Goal: Find contact information: Find contact information

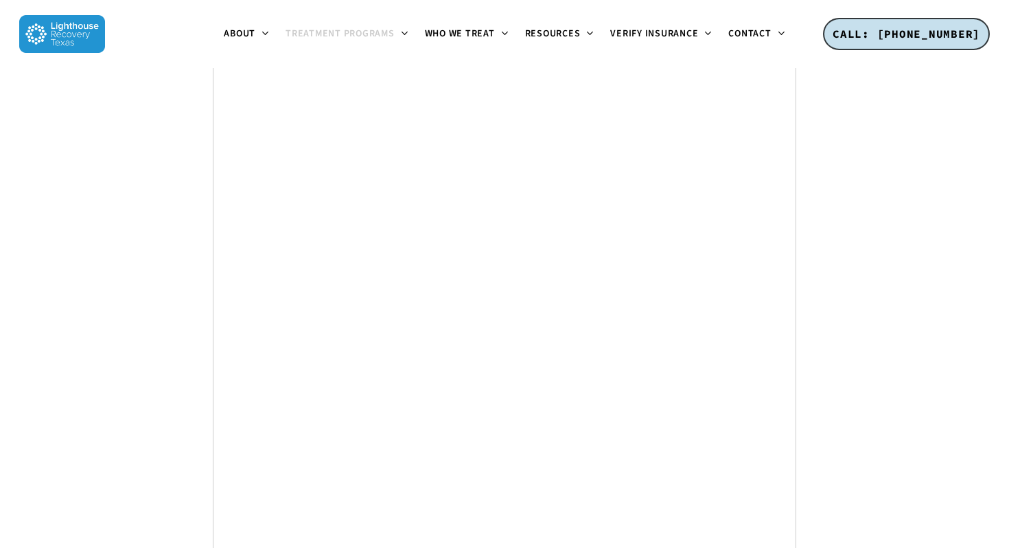
scroll to position [6725, 0]
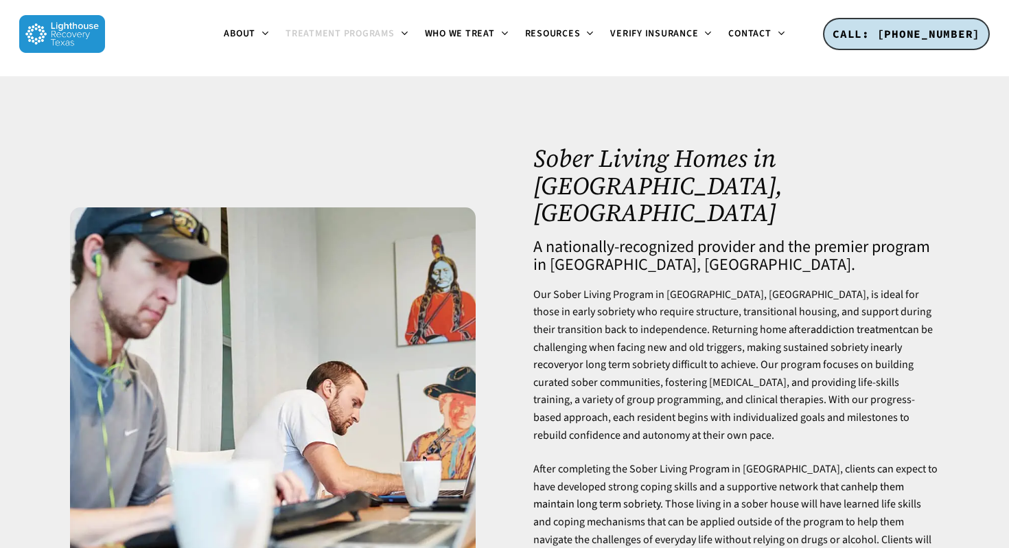
scroll to position [6734, 0]
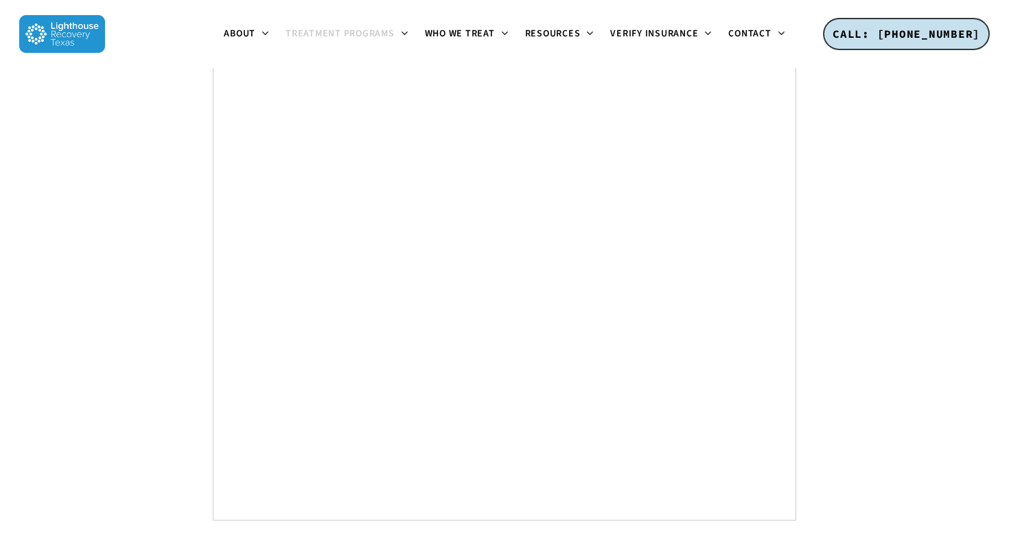
click at [58, 34] on img at bounding box center [62, 34] width 86 height 38
